Goal: Learn about a topic

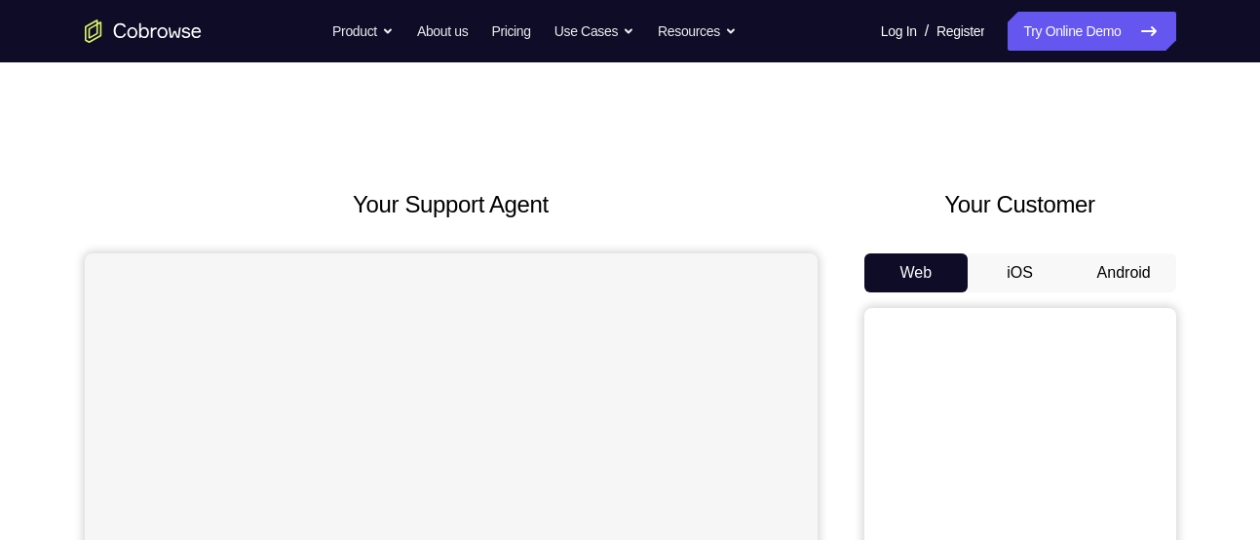
click at [1117, 267] on button "Android" at bounding box center [1124, 272] width 104 height 39
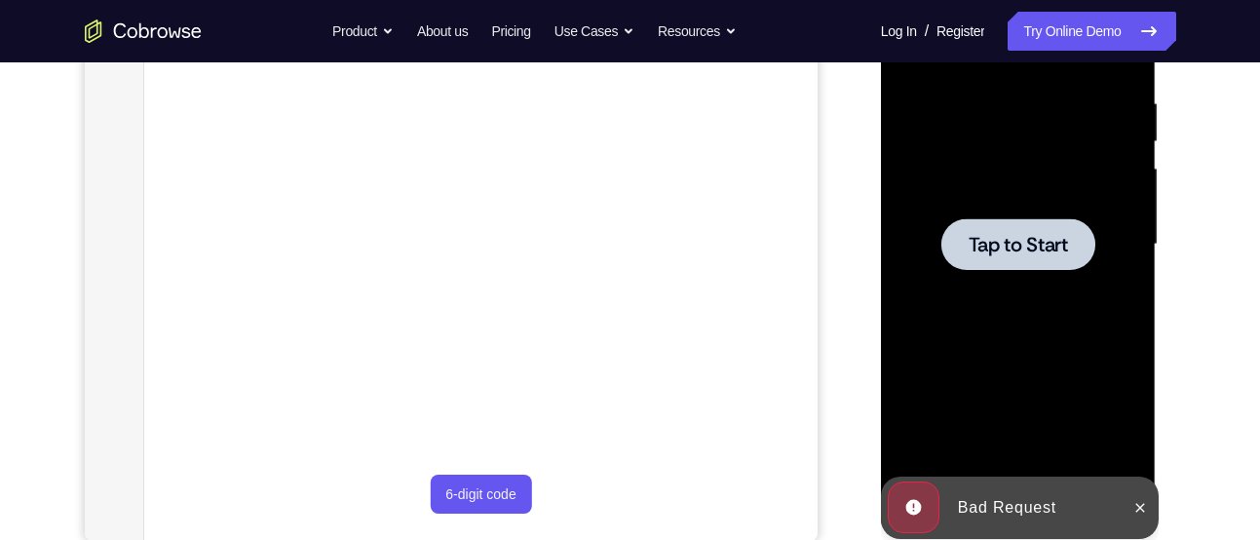
click at [1031, 411] on div at bounding box center [1018, 245] width 246 height 546
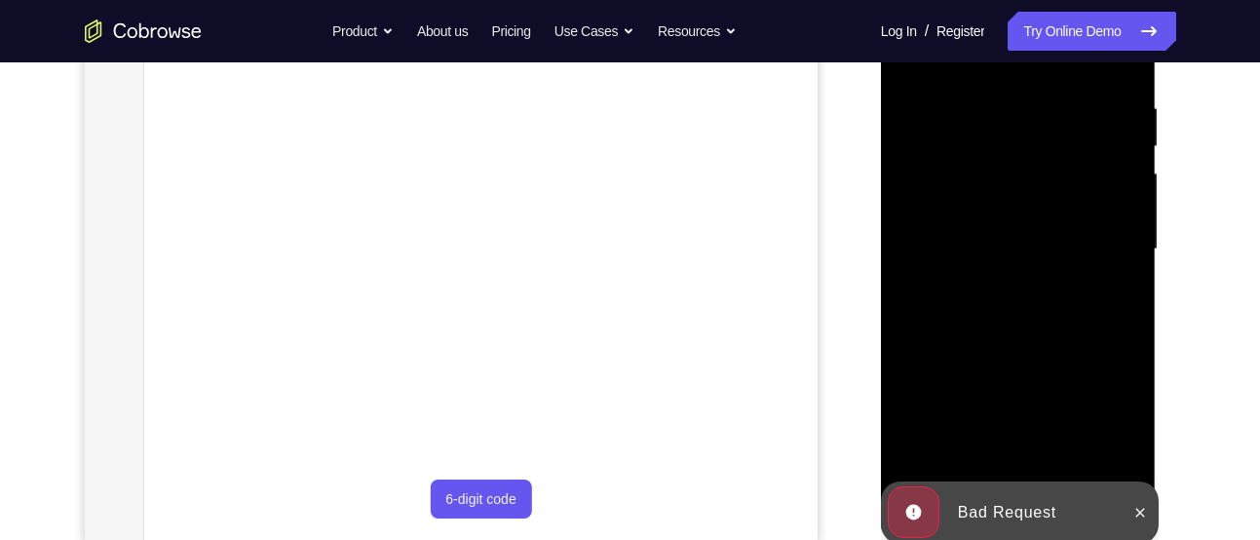
scroll to position [361, 0]
click at [1140, 507] on icon at bounding box center [1140, 512] width 16 height 16
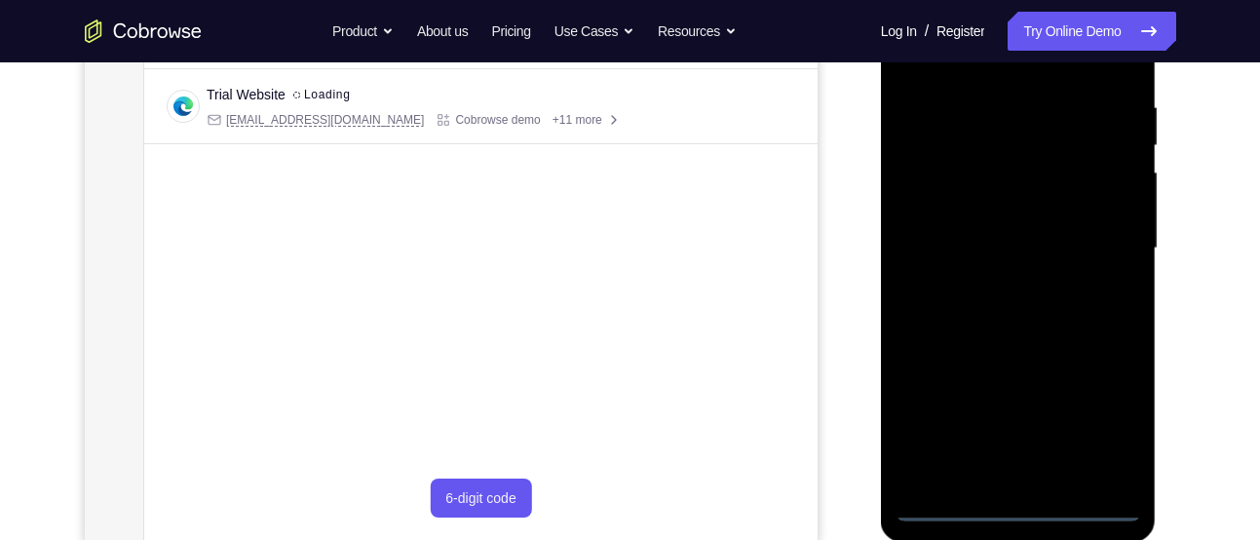
click at [1021, 512] on div at bounding box center [1018, 249] width 246 height 546
click at [1110, 426] on div at bounding box center [1018, 249] width 246 height 546
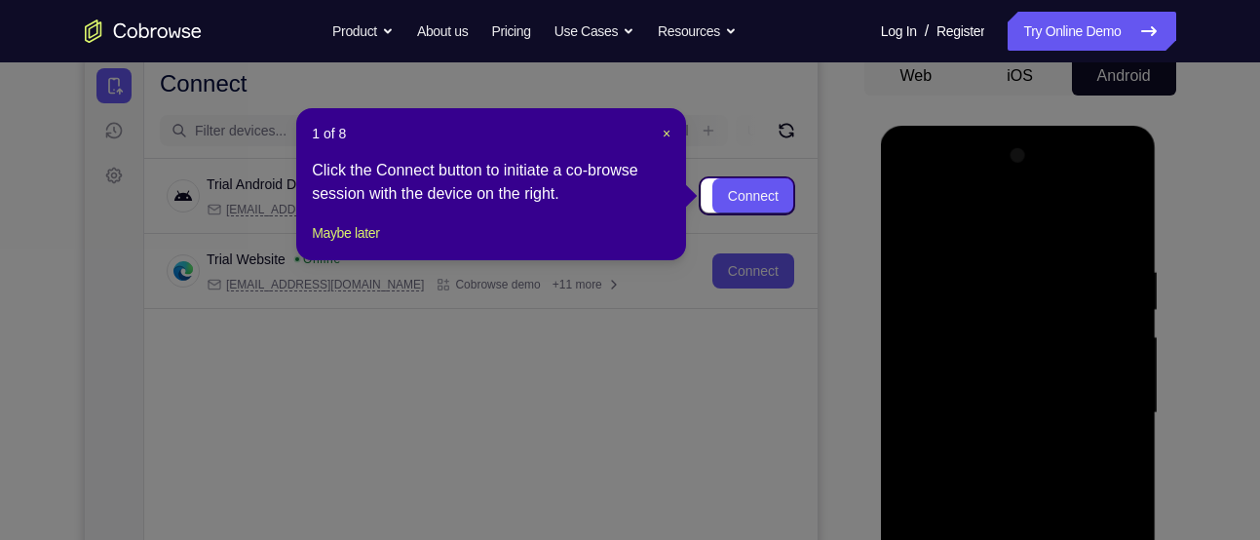
scroll to position [196, 0]
click at [371, 246] on button "Maybe later" at bounding box center [345, 233] width 67 height 23
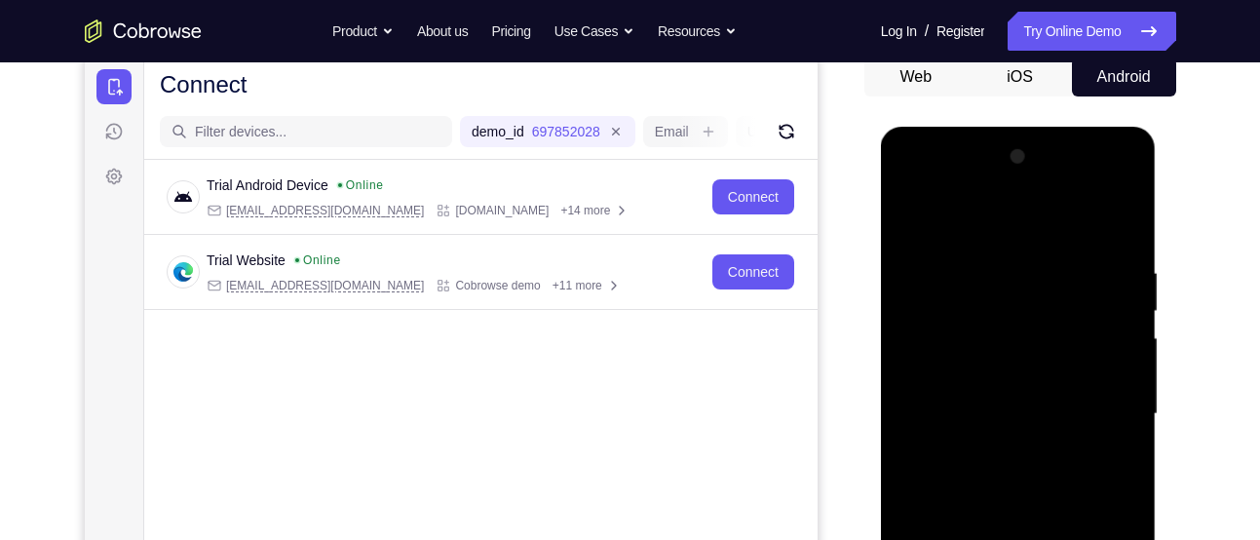
click at [992, 222] on div at bounding box center [1018, 414] width 246 height 546
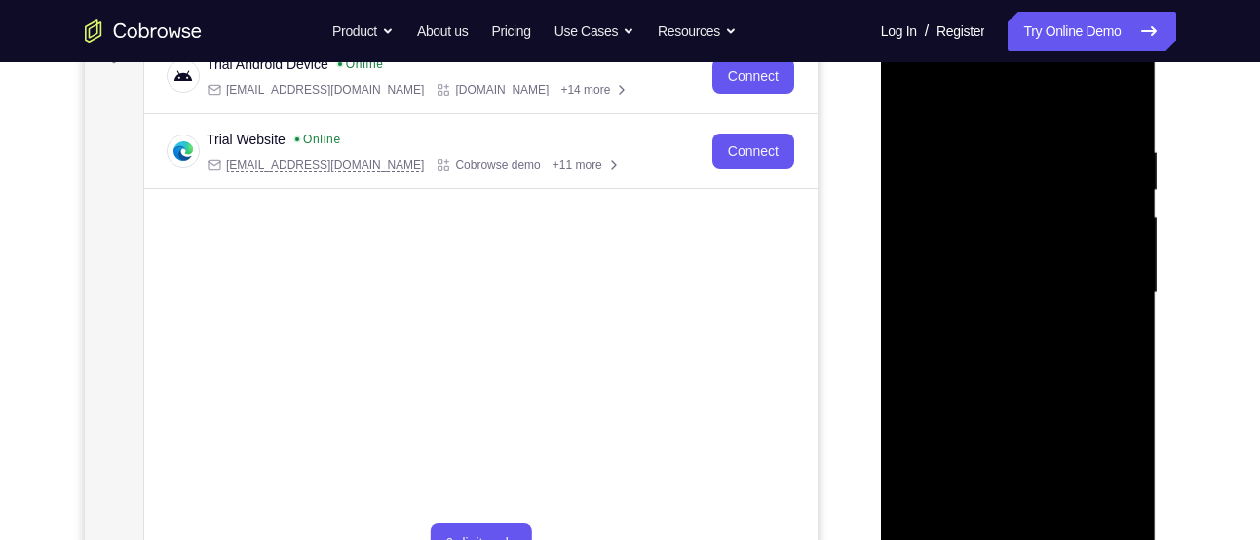
scroll to position [334, 0]
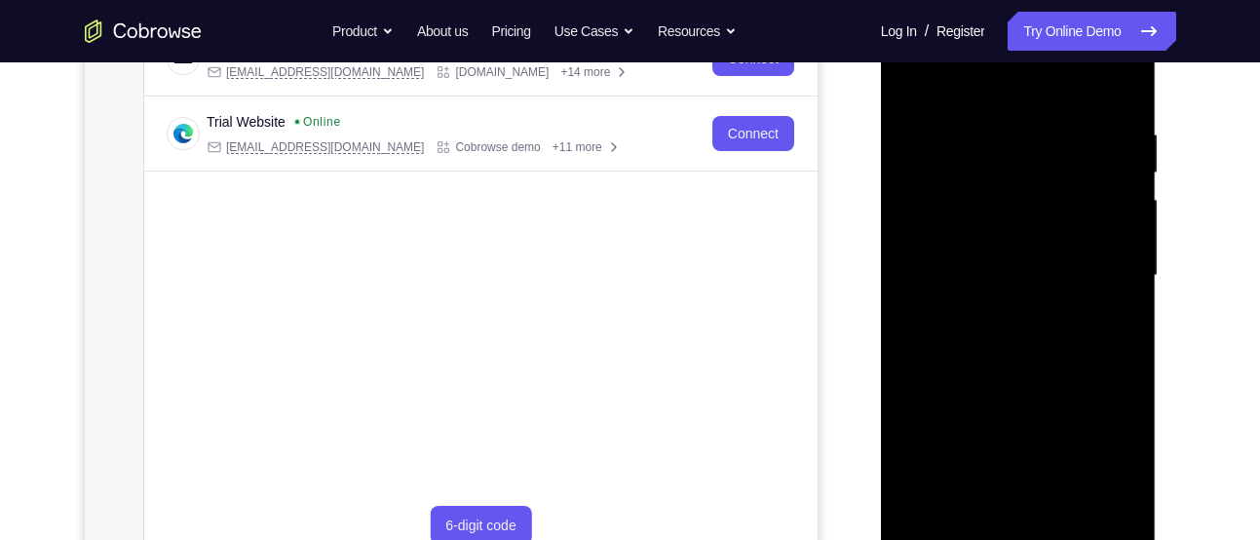
click at [1103, 266] on div at bounding box center [1018, 276] width 246 height 546
click at [1002, 308] on div at bounding box center [1018, 276] width 246 height 546
click at [988, 254] on div at bounding box center [1018, 276] width 246 height 546
click at [947, 232] on div at bounding box center [1018, 276] width 246 height 546
click at [953, 275] on div at bounding box center [1018, 276] width 246 height 546
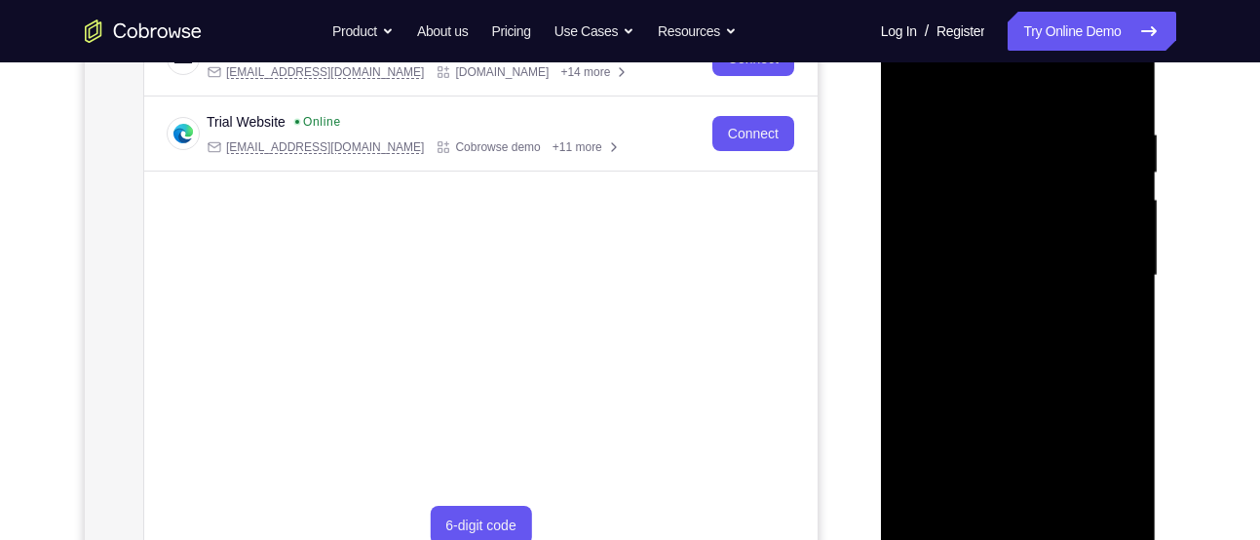
click at [1013, 332] on div at bounding box center [1018, 276] width 246 height 546
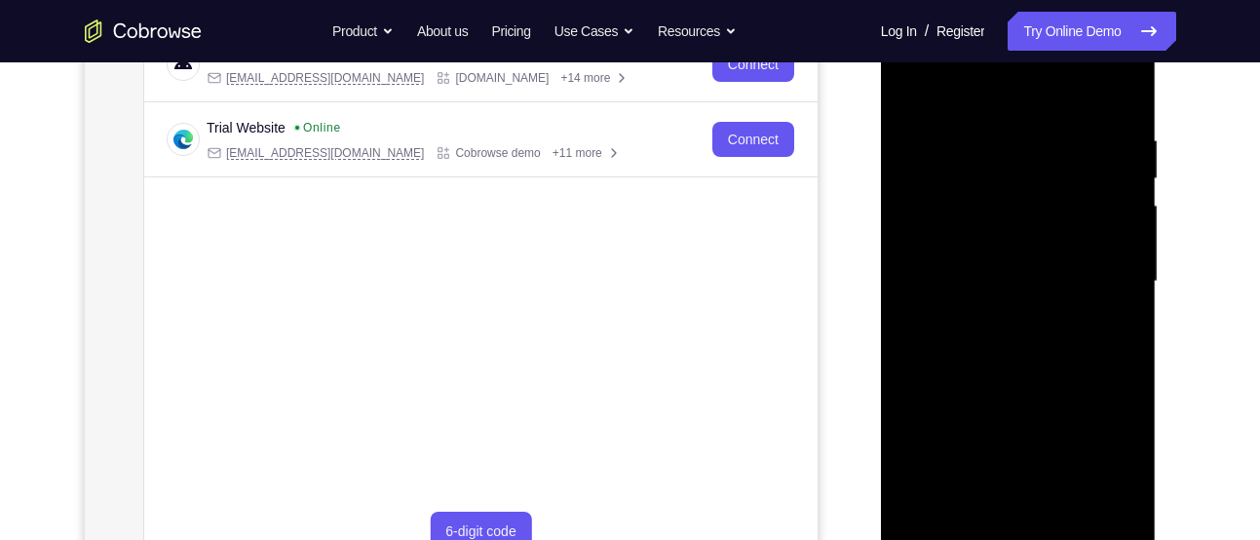
scroll to position [327, 0]
click at [1039, 345] on div at bounding box center [1018, 283] width 246 height 546
click at [1024, 372] on div at bounding box center [1018, 283] width 246 height 546
click at [995, 135] on div at bounding box center [1018, 283] width 246 height 546
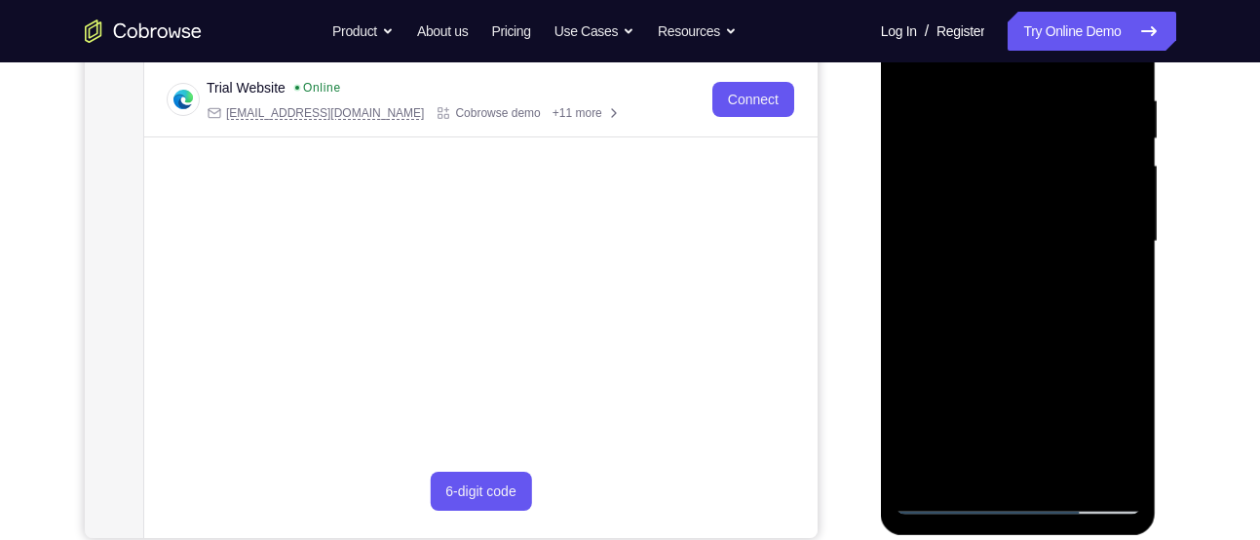
scroll to position [365, 0]
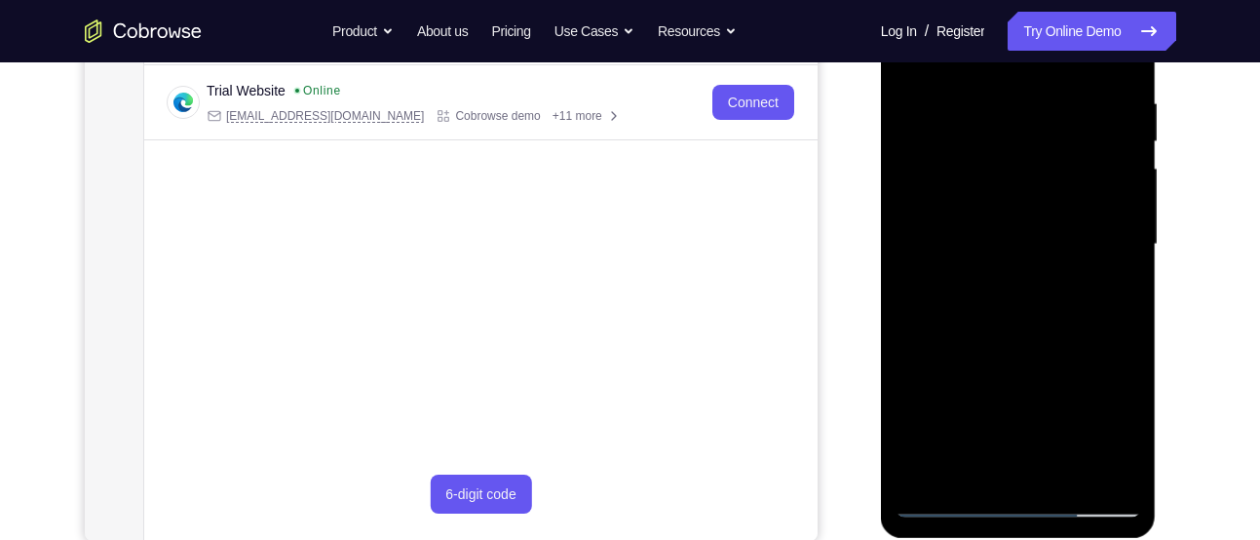
click at [1117, 250] on div at bounding box center [1018, 245] width 246 height 546
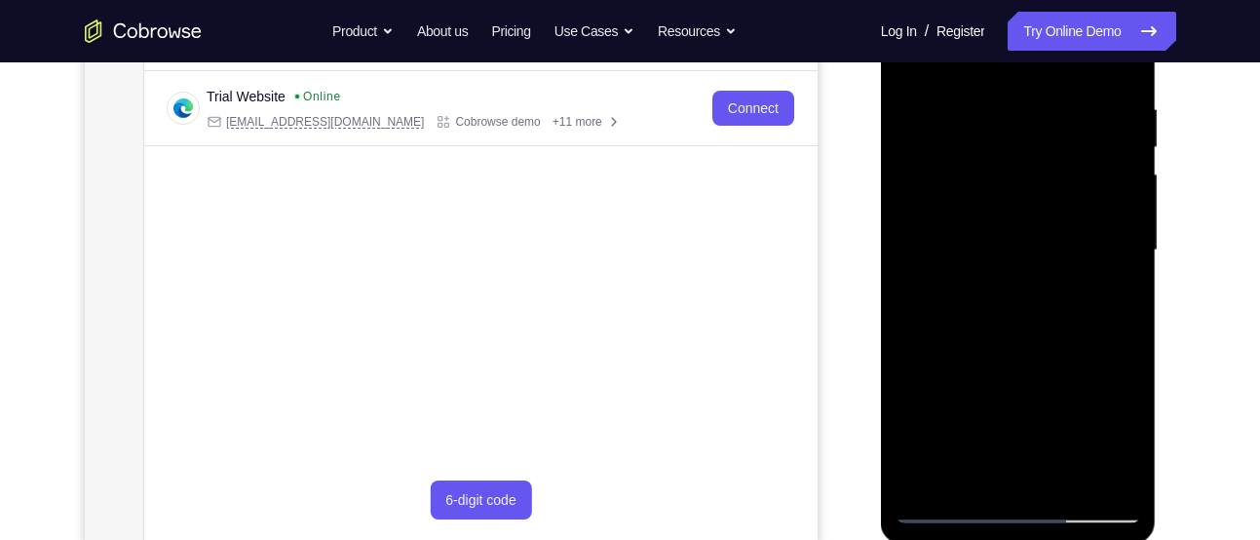
scroll to position [325, 0]
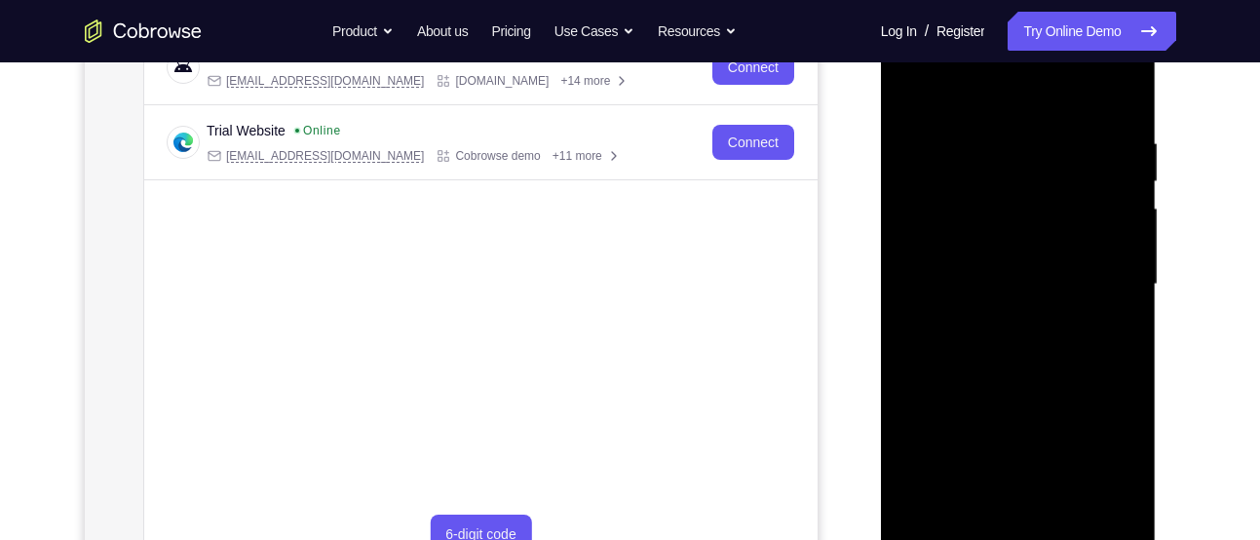
click at [1119, 95] on div at bounding box center [1018, 285] width 246 height 546
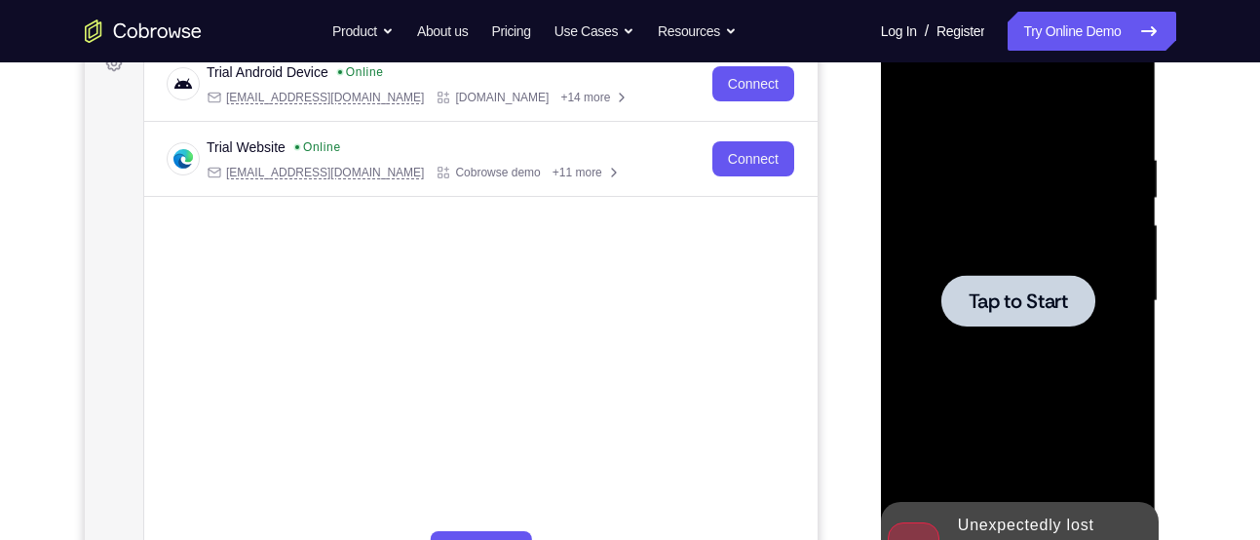
scroll to position [0, 0]
